Goal: Task Accomplishment & Management: Manage account settings

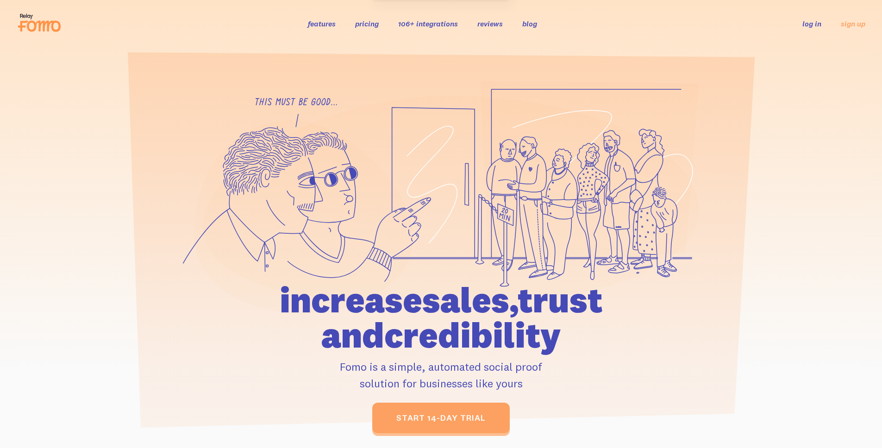
click at [815, 25] on link "log in" at bounding box center [812, 23] width 19 height 9
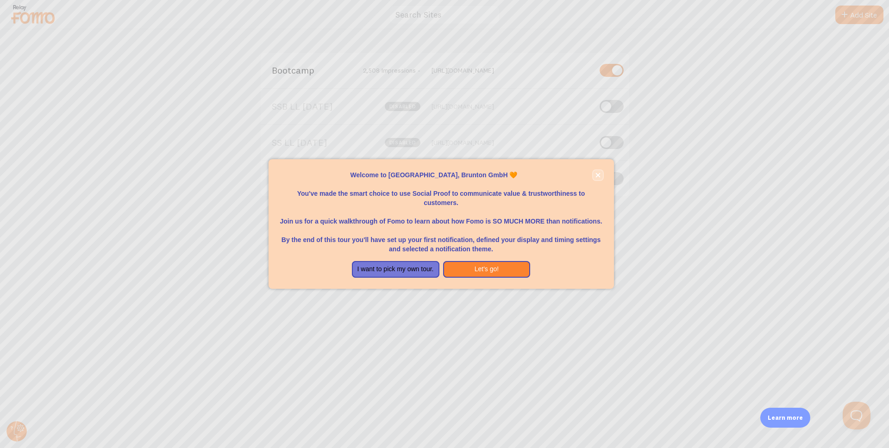
click at [601, 175] on button "close," at bounding box center [598, 175] width 10 height 10
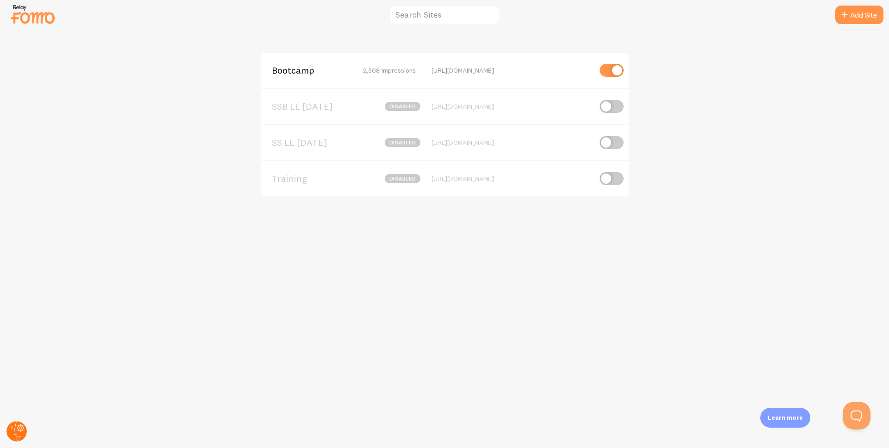
click at [21, 424] on circle at bounding box center [16, 431] width 20 height 20
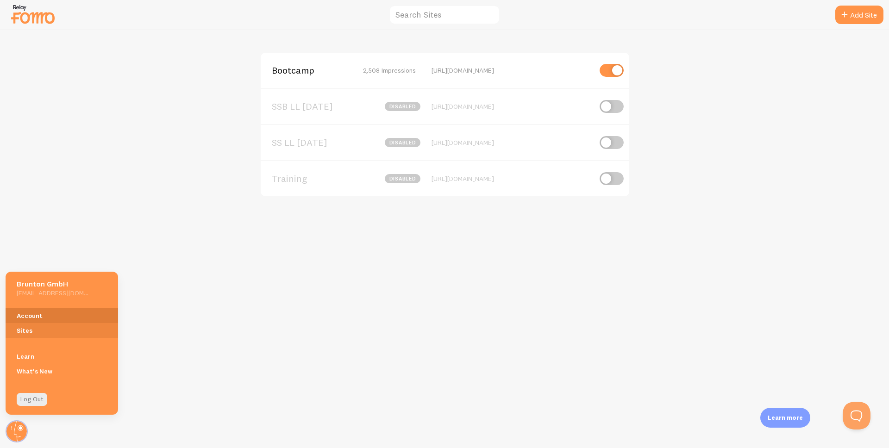
click at [35, 310] on link "Account" at bounding box center [62, 315] width 113 height 15
